Goal: Transaction & Acquisition: Book appointment/travel/reservation

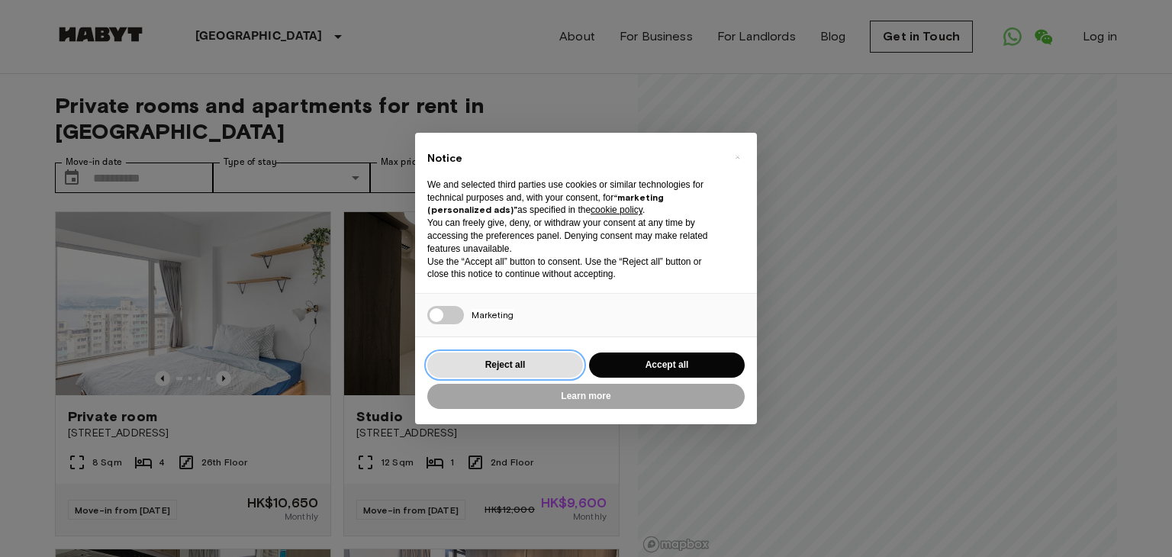
click at [571, 365] on button "Reject all" at bounding box center [505, 364] width 156 height 25
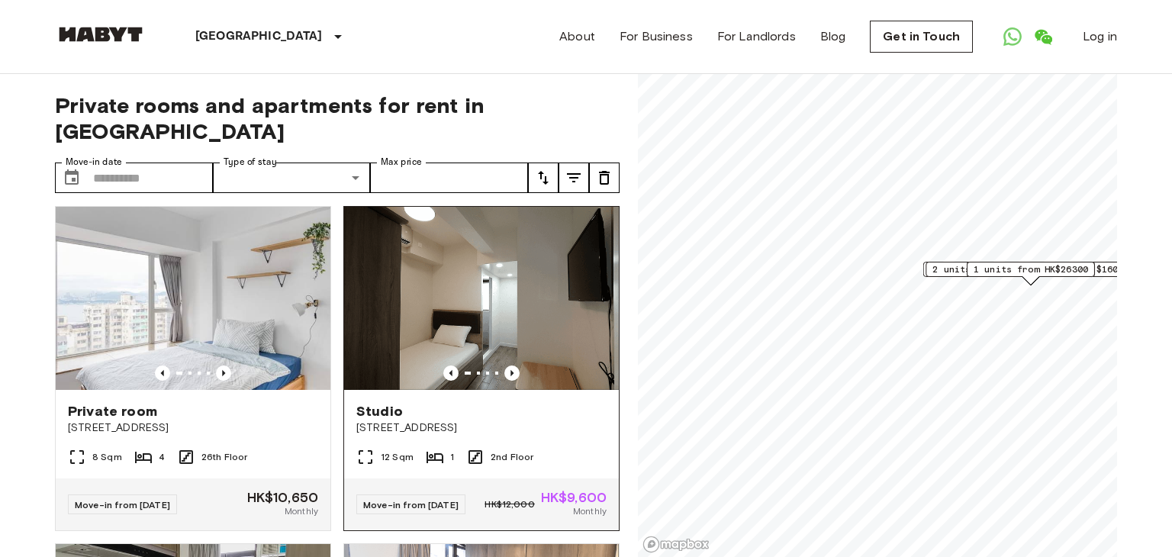
click at [560, 390] on div "Studio 41-45 Temple Street" at bounding box center [481, 419] width 275 height 58
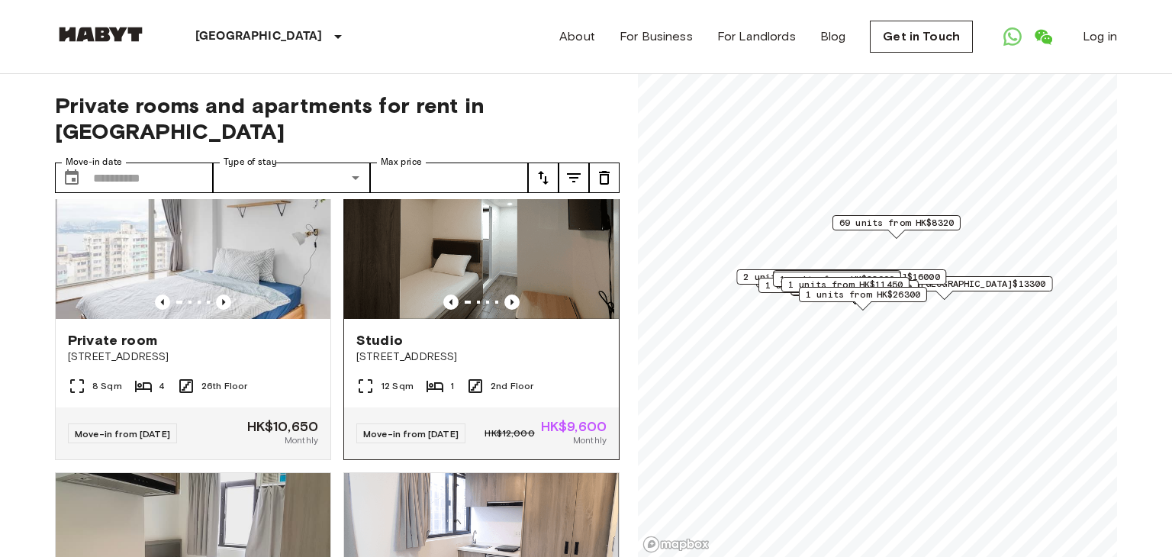
scroll to position [79, 0]
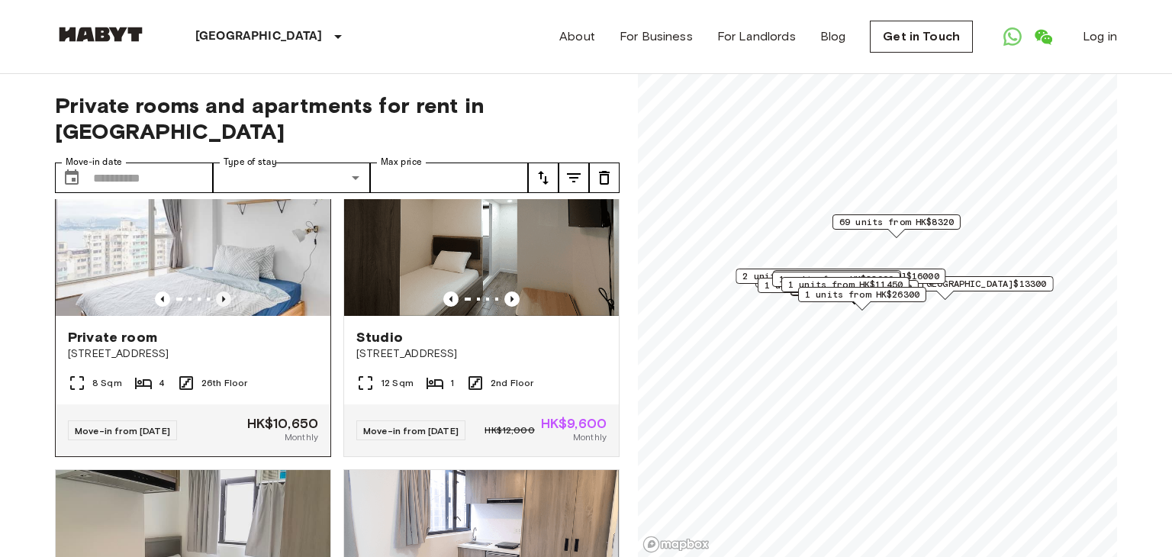
click at [219, 291] on icon "Previous image" at bounding box center [223, 298] width 15 height 15
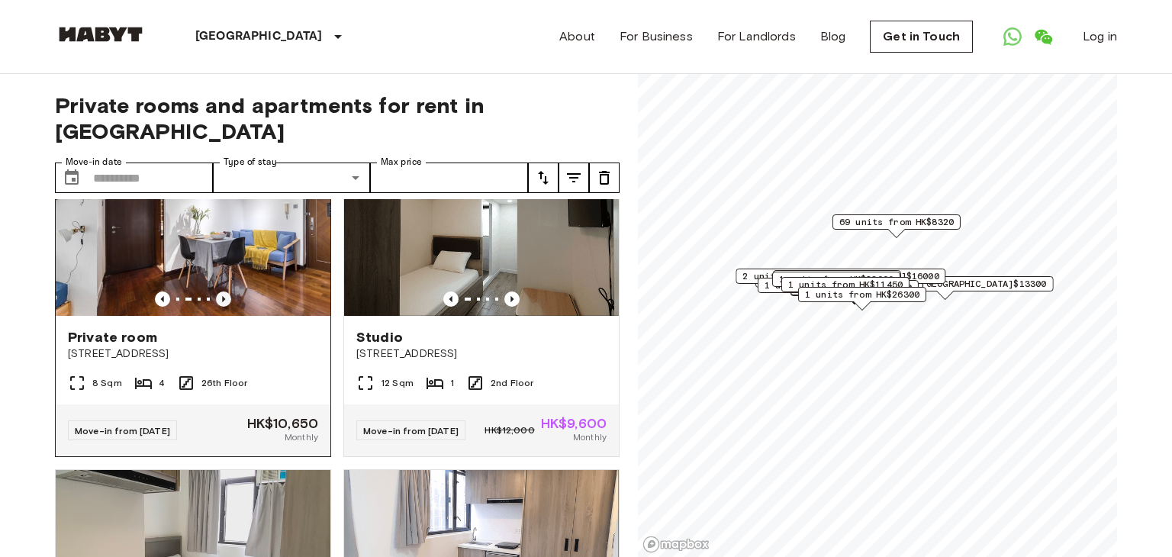
click at [219, 291] on icon "Previous image" at bounding box center [223, 298] width 15 height 15
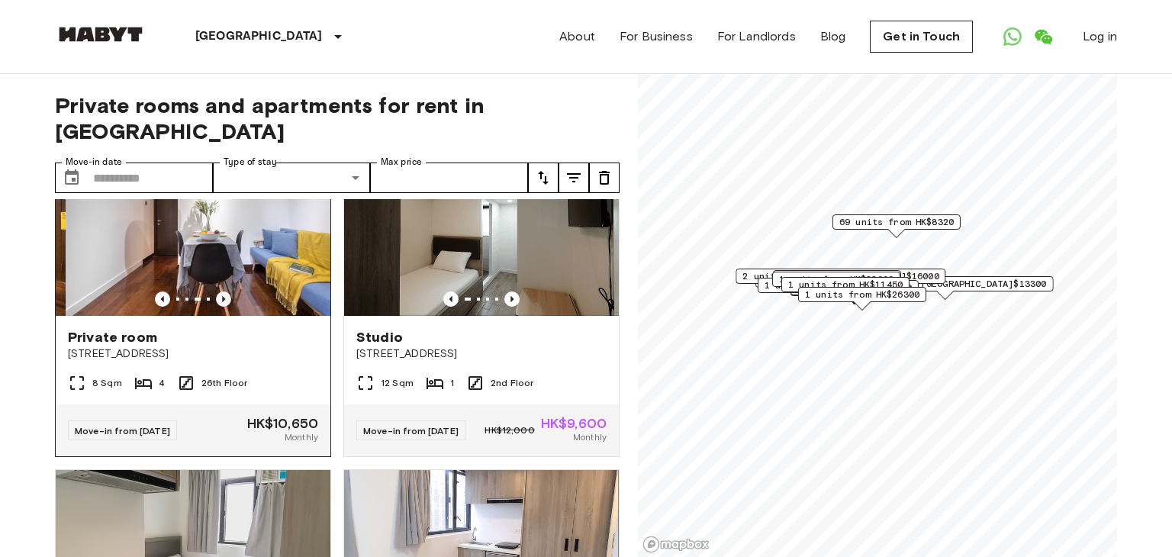
click at [219, 291] on icon "Previous image" at bounding box center [223, 298] width 15 height 15
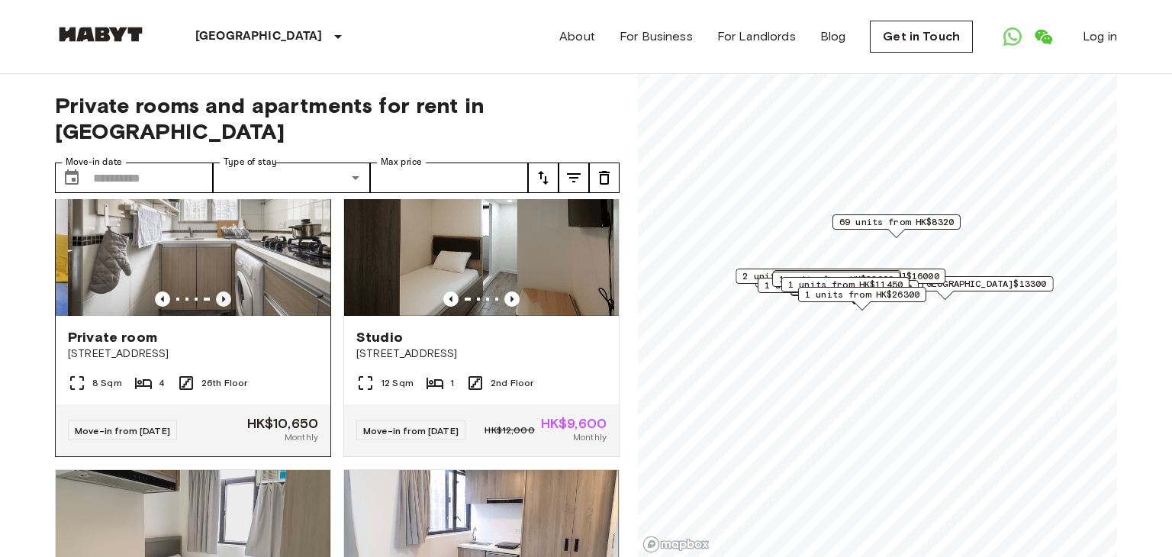
click at [219, 291] on icon "Previous image" at bounding box center [223, 298] width 15 height 15
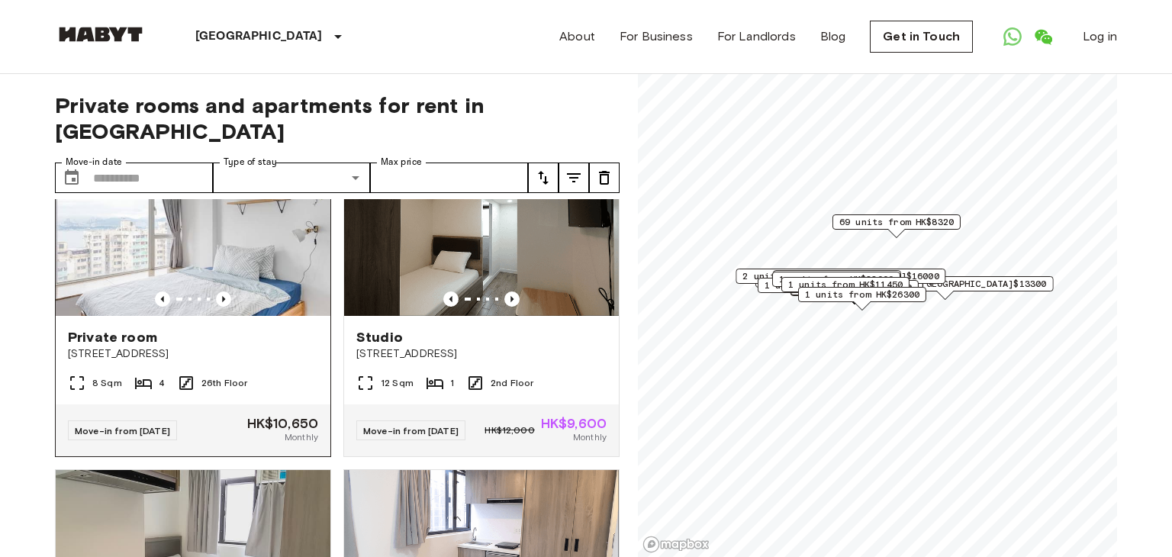
click at [195, 247] on img at bounding box center [193, 224] width 275 height 183
click at [227, 291] on icon "Previous image" at bounding box center [223, 298] width 15 height 15
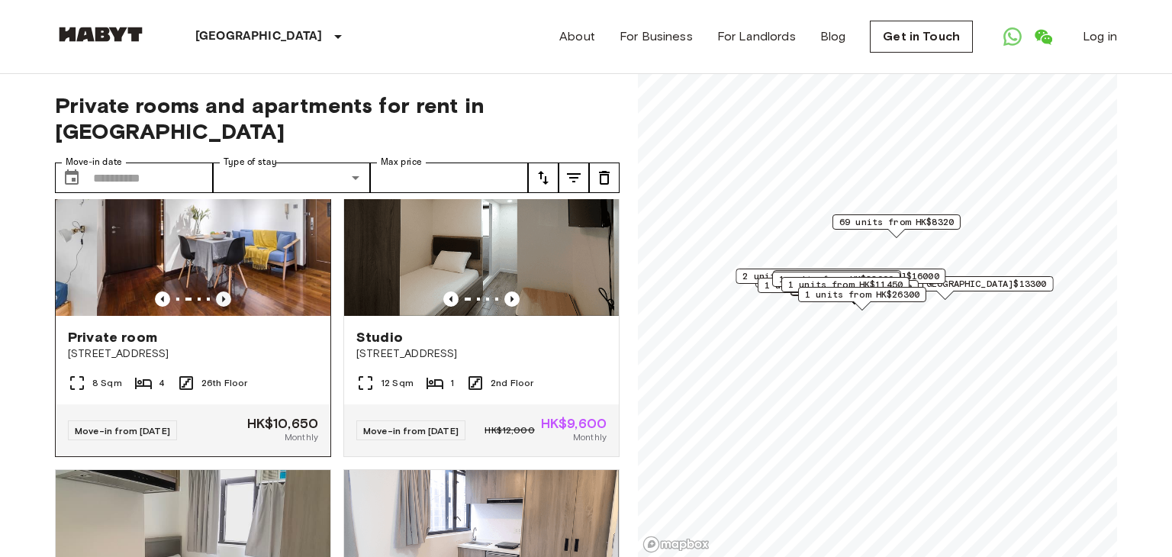
click at [227, 291] on icon "Previous image" at bounding box center [223, 298] width 15 height 15
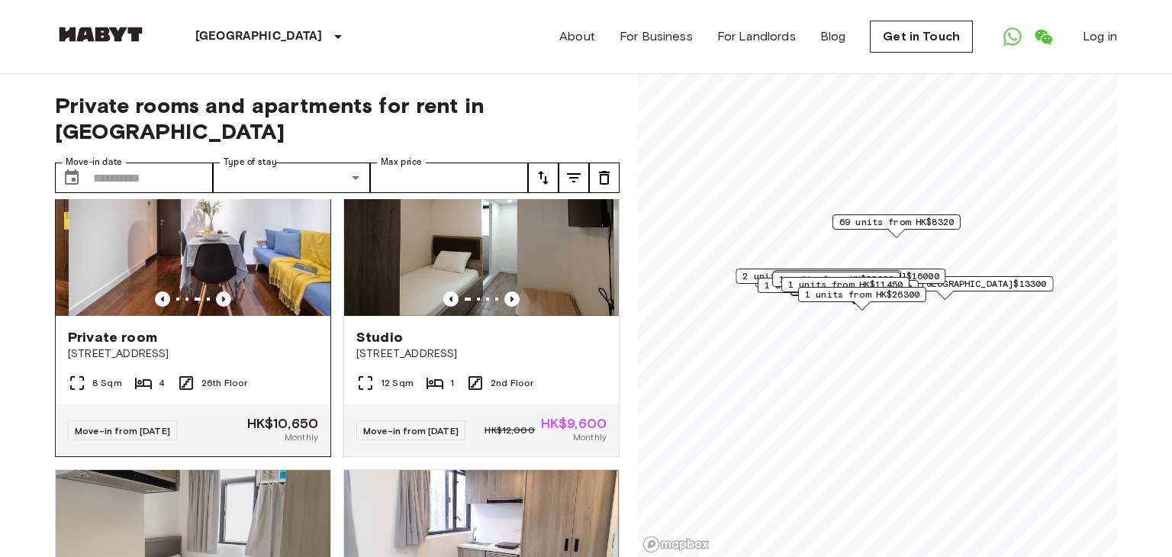
click at [227, 291] on icon "Previous image" at bounding box center [223, 298] width 15 height 15
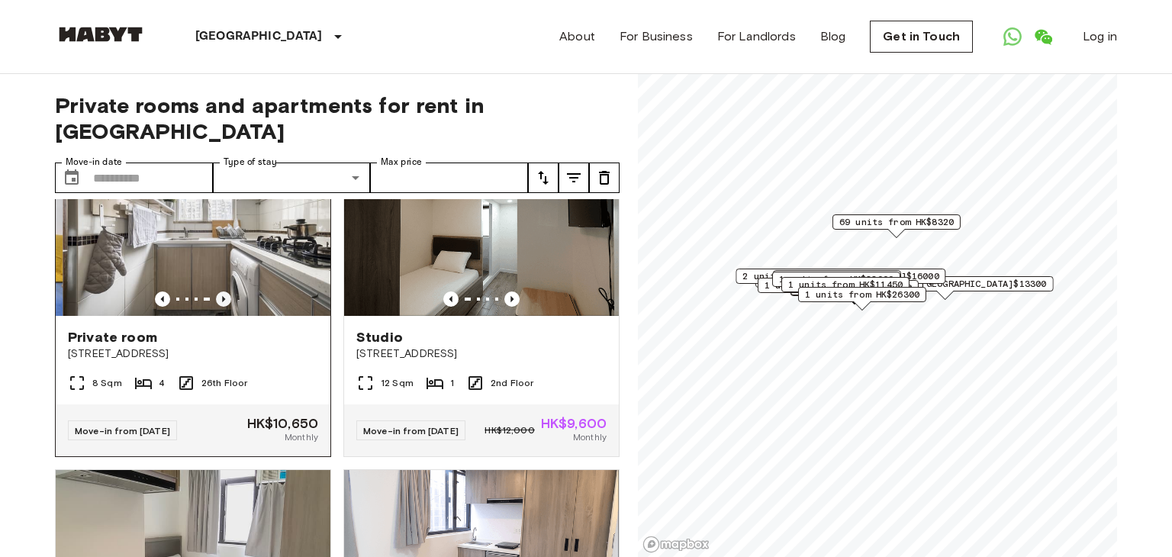
click at [227, 291] on icon "Previous image" at bounding box center [223, 298] width 15 height 15
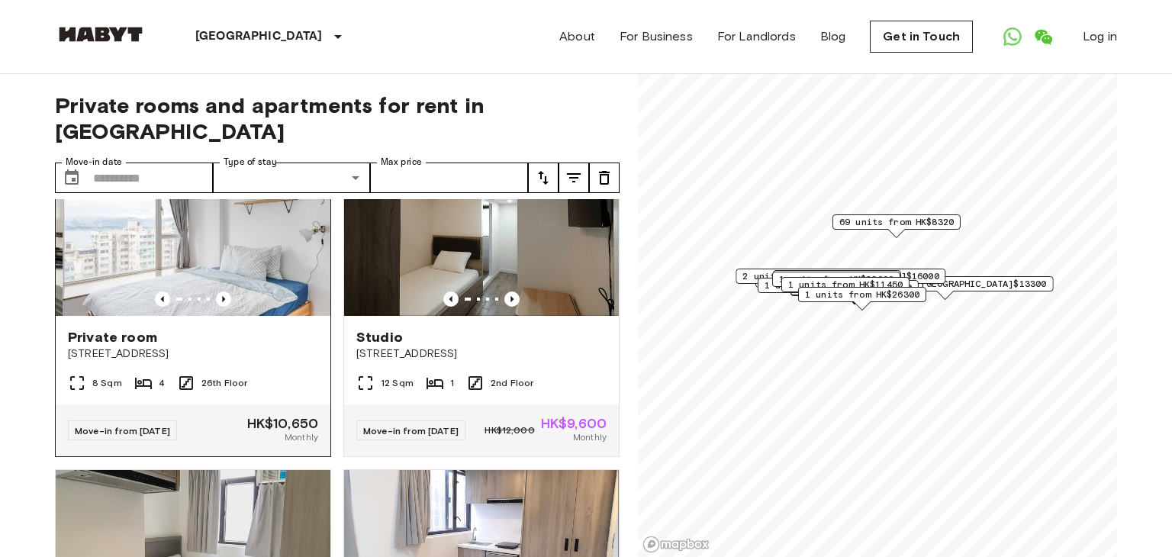
click at [243, 228] on img at bounding box center [200, 224] width 275 height 183
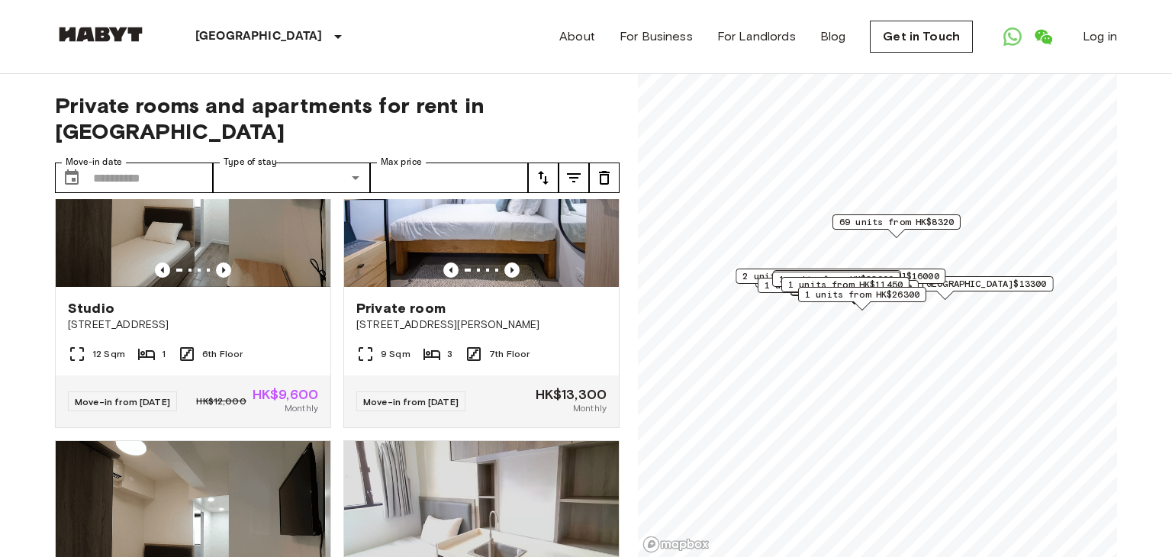
scroll to position [2813, 0]
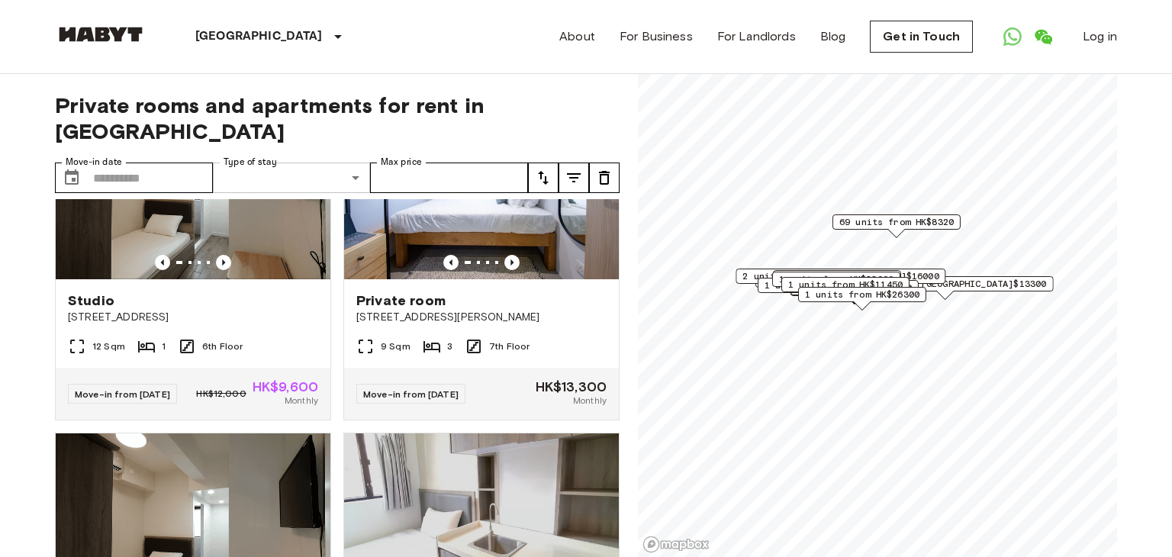
type input "**********"
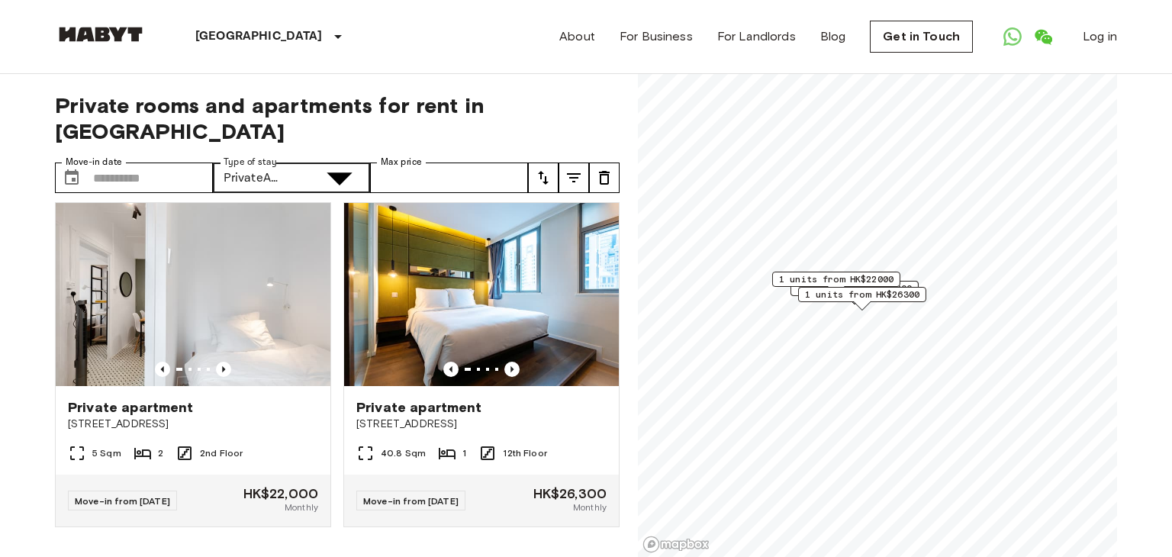
scroll to position [320, 0]
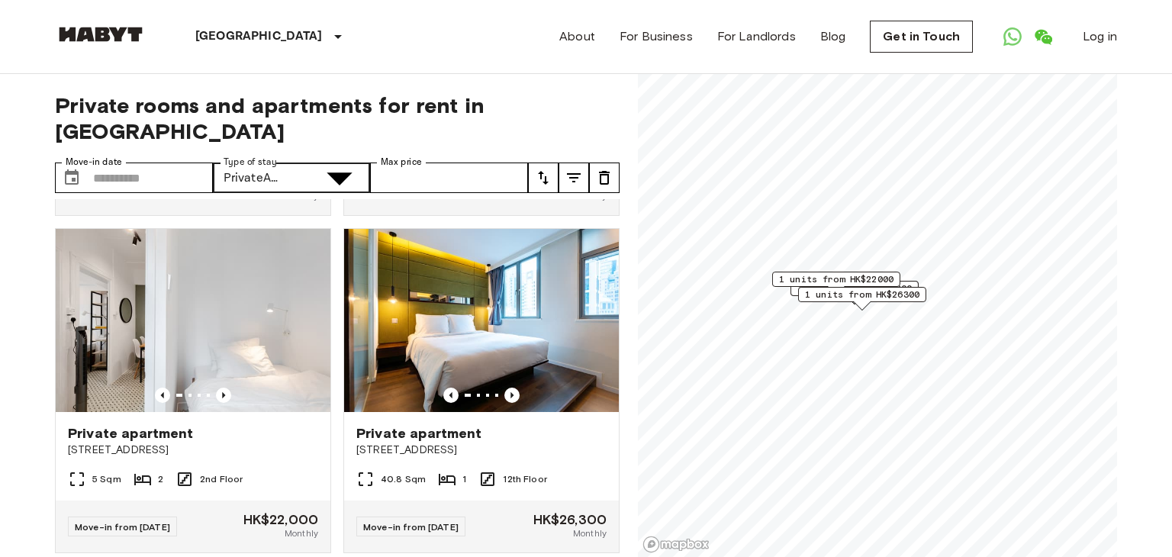
click at [447, 162] on input "Max price" at bounding box center [449, 177] width 158 height 31
click at [418, 162] on input "Max price" at bounding box center [449, 177] width 158 height 31
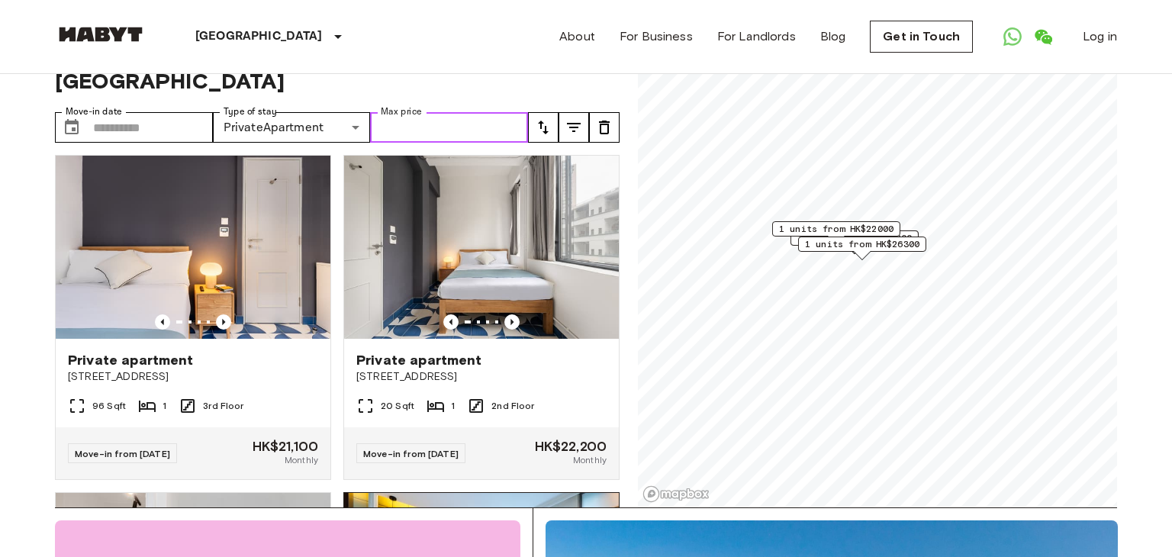
scroll to position [0, 0]
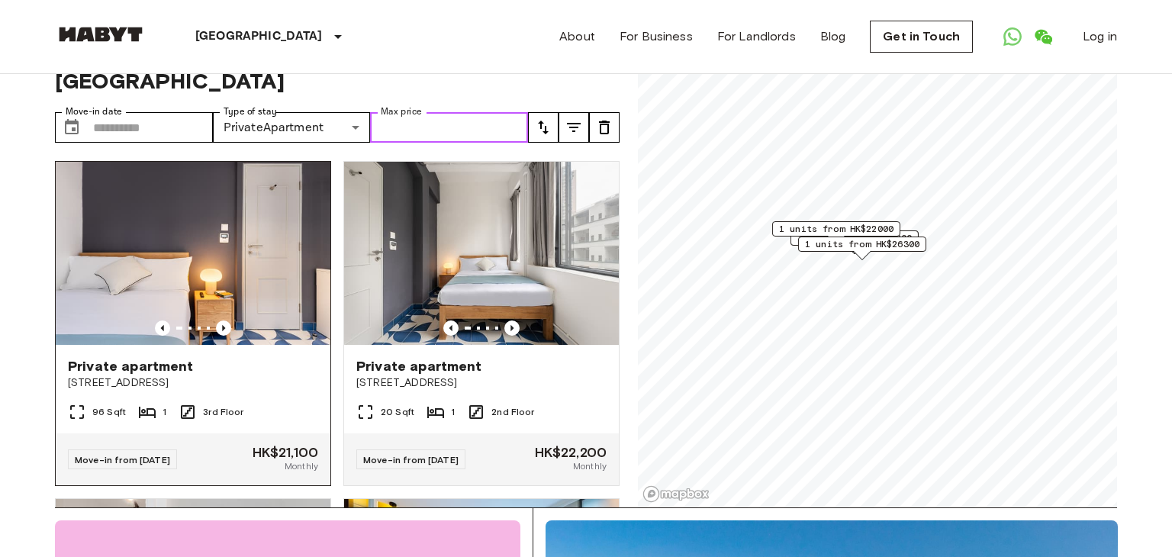
click at [272, 194] on img at bounding box center [193, 253] width 275 height 183
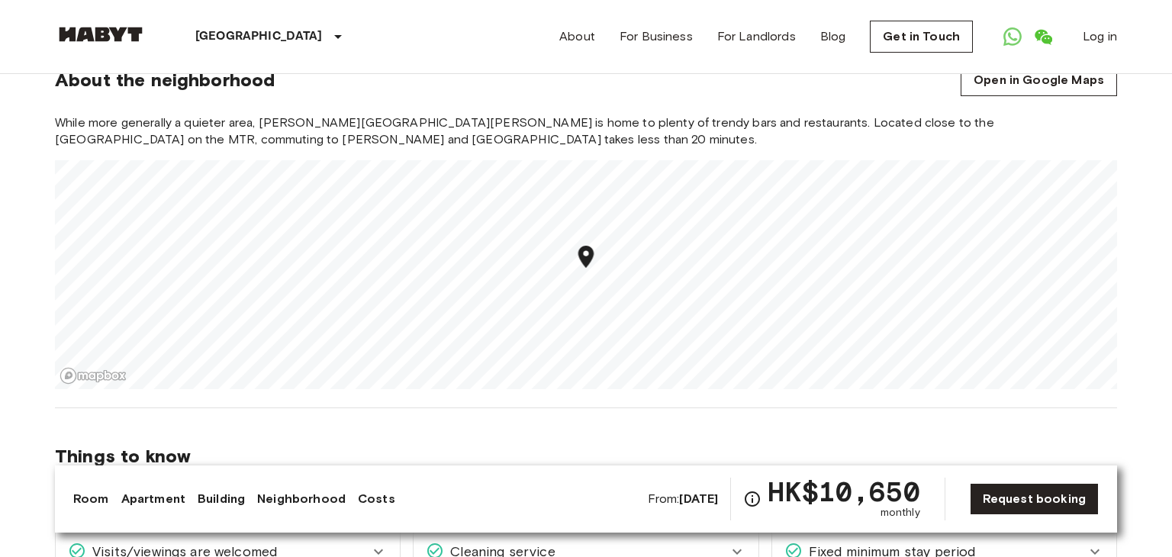
scroll to position [1266, 0]
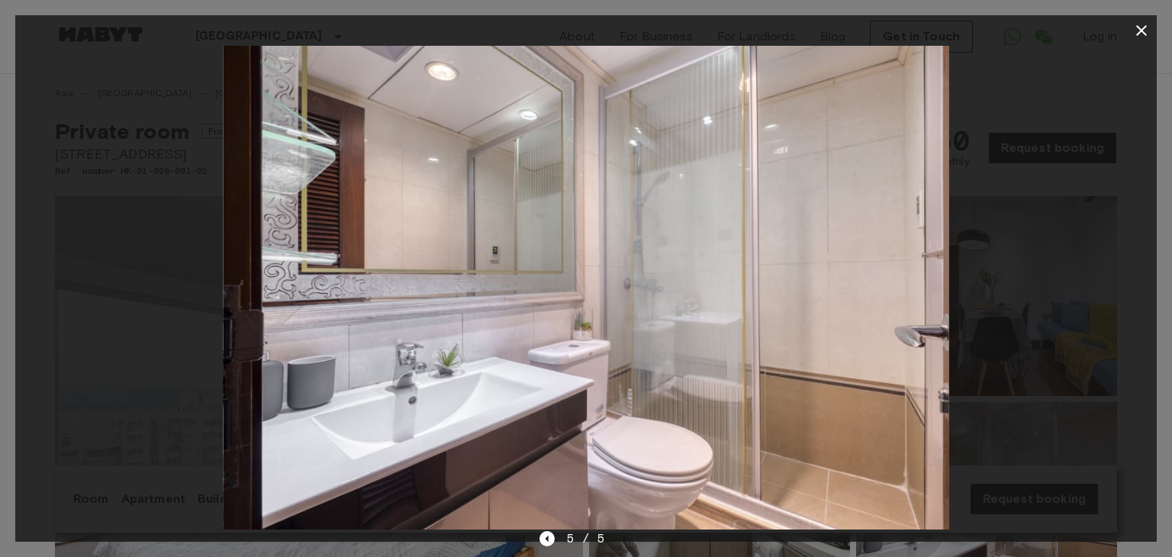
click at [1140, 28] on icon "button" at bounding box center [1141, 30] width 18 height 18
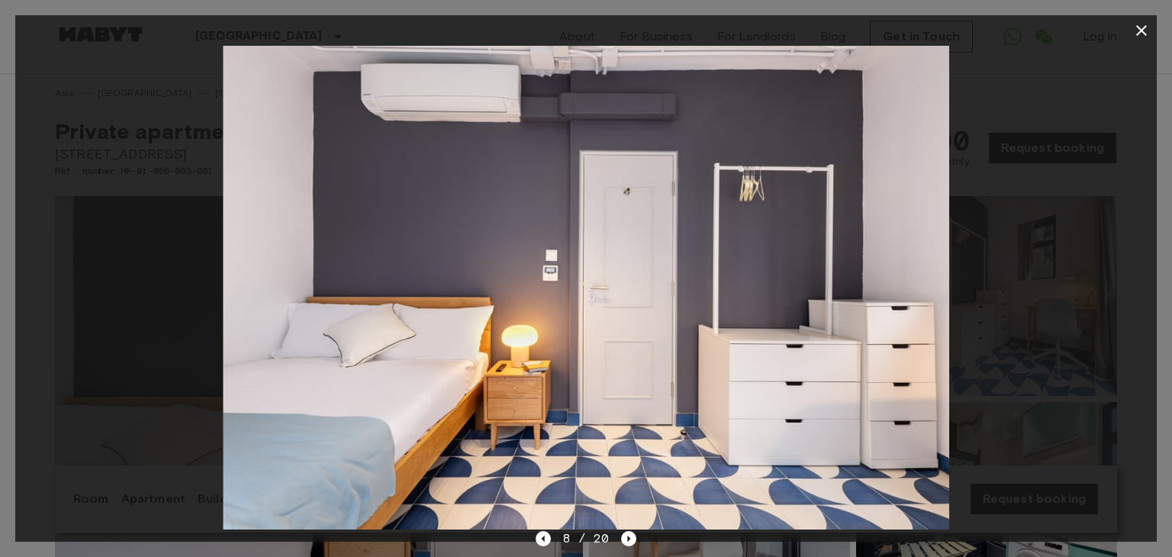
click at [1139, 33] on icon "button" at bounding box center [1141, 30] width 18 height 18
